Goal: Task Accomplishment & Management: Use online tool/utility

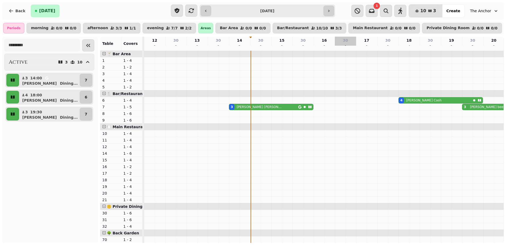
scroll to position [0, 107]
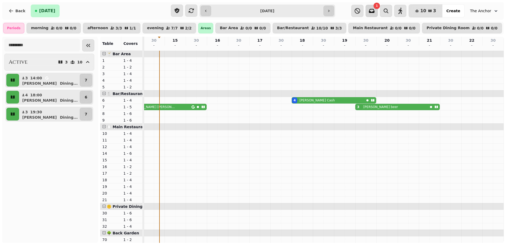
click at [375, 14] on icon "button" at bounding box center [372, 11] width 6 height 6
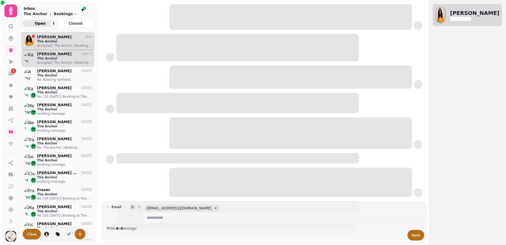
scroll to position [203, 68]
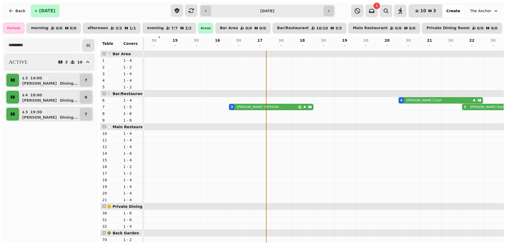
scroll to position [0, 107]
